Goal: Task Accomplishment & Management: Manage account settings

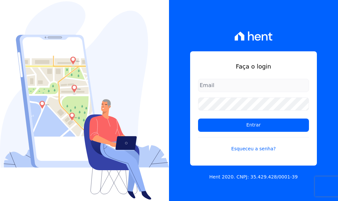
click at [256, 88] on input "email" at bounding box center [253, 85] width 111 height 13
click at [252, 84] on input "email" at bounding box center [253, 85] width 111 height 13
type input "r"
type input "[EMAIL_ADDRESS][DOMAIN_NAME]"
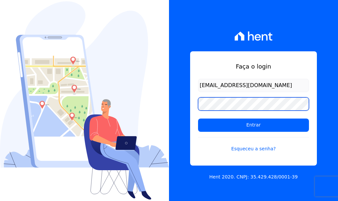
click at [198, 118] on input "Entrar" at bounding box center [253, 124] width 111 height 13
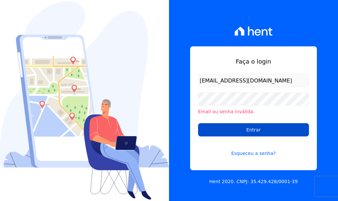
click at [256, 132] on input "Entrar" at bounding box center [253, 129] width 111 height 13
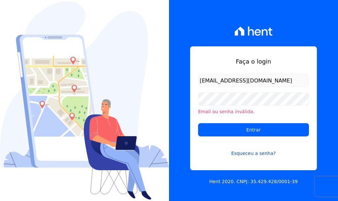
click at [256, 151] on link "Esqueceu a senha?" at bounding box center [253, 148] width 111 height 15
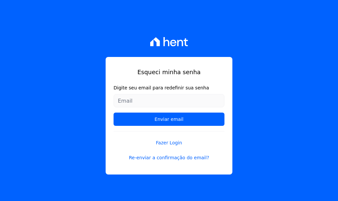
click at [155, 100] on input "Digite seu email para redefinir sua senha" at bounding box center [169, 100] width 111 height 13
type input "[EMAIL_ADDRESS][DOMAIN_NAME]"
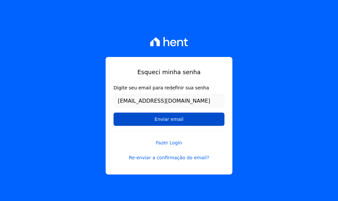
click at [159, 120] on input "Enviar email" at bounding box center [169, 118] width 111 height 13
click at [197, 120] on input "Enviar email" at bounding box center [169, 118] width 111 height 13
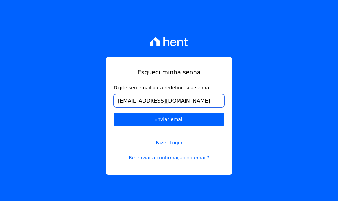
click at [217, 100] on input "[EMAIL_ADDRESS][DOMAIN_NAME]" at bounding box center [169, 100] width 111 height 13
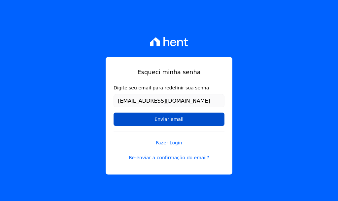
click at [193, 117] on input "Enviar email" at bounding box center [169, 118] width 111 height 13
drag, startPoint x: 190, startPoint y: 120, endPoint x: 183, endPoint y: 122, distance: 7.3
click at [189, 120] on input "Enviar email" at bounding box center [169, 118] width 111 height 13
click at [183, 122] on input "Enviar email" at bounding box center [169, 118] width 111 height 13
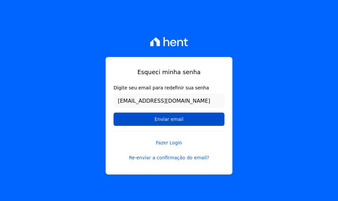
click at [183, 122] on input "Enviar email" at bounding box center [169, 118] width 111 height 13
click at [182, 122] on input "Enviar email" at bounding box center [169, 118] width 111 height 13
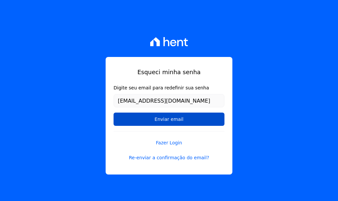
click at [158, 117] on input "Enviar email" at bounding box center [169, 118] width 111 height 13
